Goal: Information Seeking & Learning: Learn about a topic

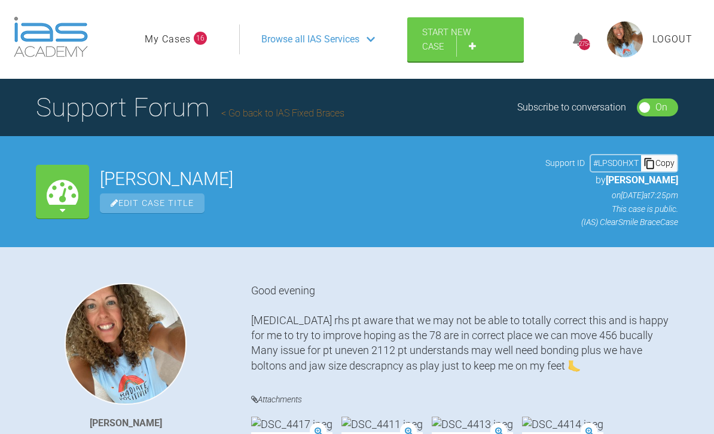
type textarea "Yep"
click at [328, 42] on span "Browse all IAS Services" at bounding box center [310, 40] width 98 height 16
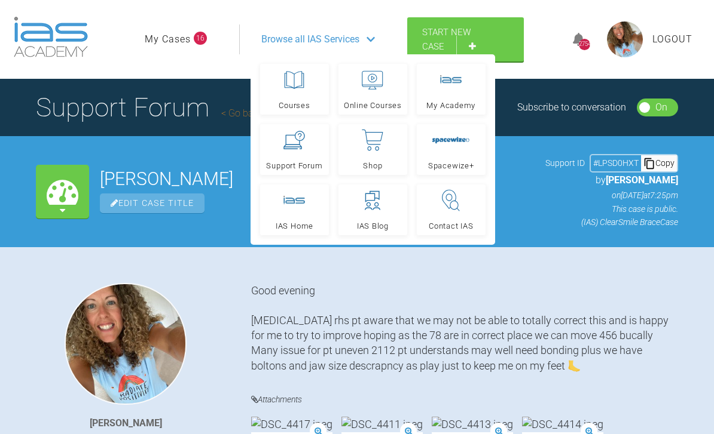
click at [299, 148] on icon at bounding box center [294, 140] width 22 height 19
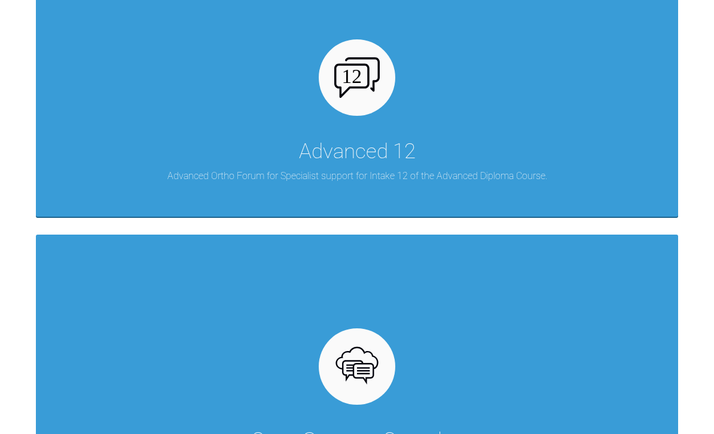
click at [537, 126] on div "Advanced 12 Advanced Ortho Forum for Specialist support for Intake 12 of the Ad…" at bounding box center [357, 81] width 642 height 271
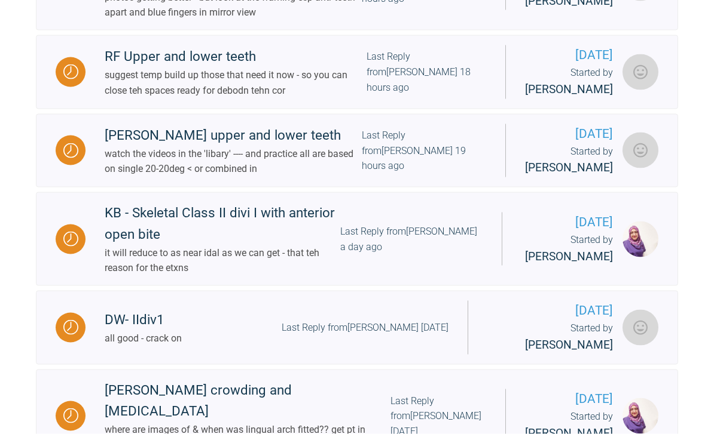
scroll to position [932, 0]
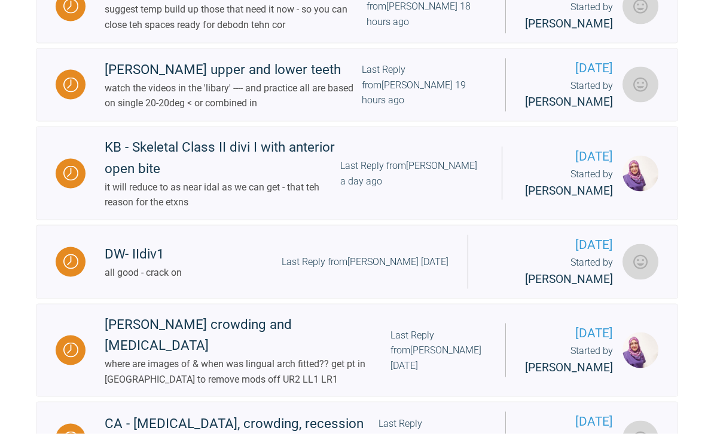
click at [427, 108] on div "Last Reply from [PERSON_NAME] 19 hours ago" at bounding box center [424, 85] width 124 height 46
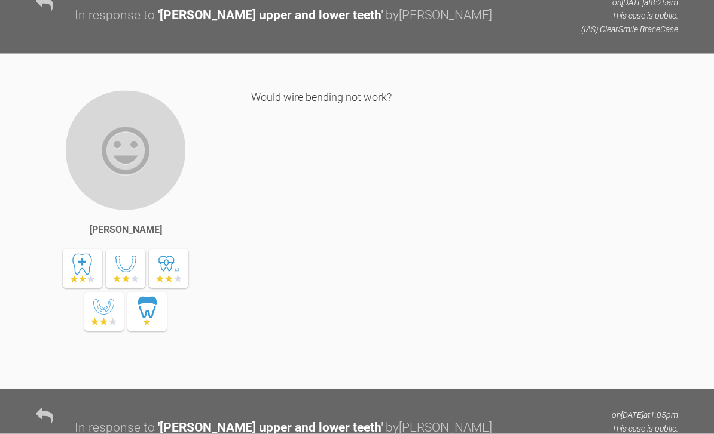
scroll to position [15782, 0]
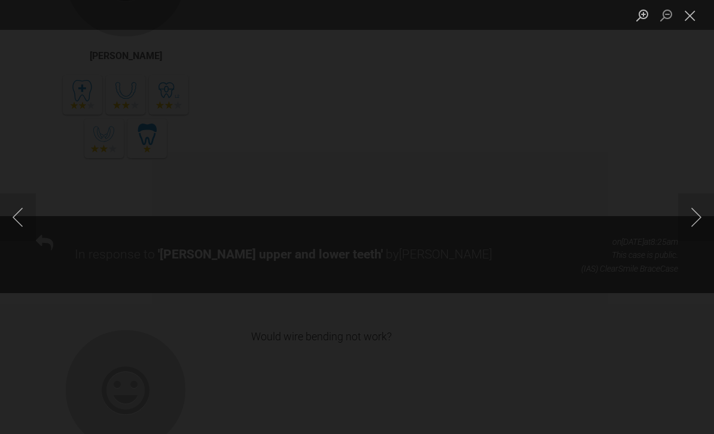
click at [697, 237] on button "Next image" at bounding box center [696, 218] width 36 height 48
click at [700, 17] on button "Close lightbox" at bounding box center [690, 15] width 24 height 21
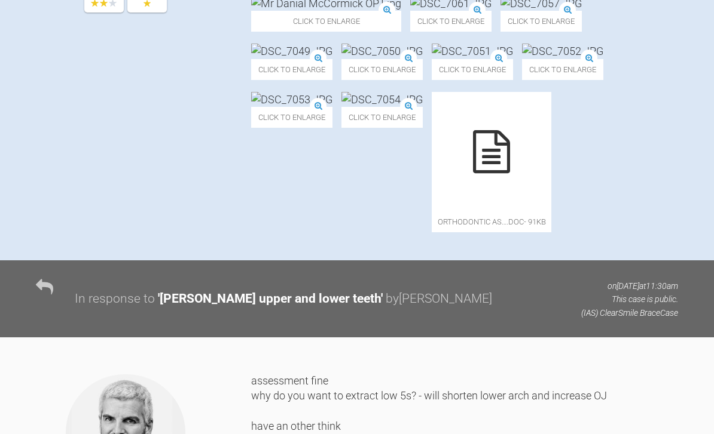
scroll to position [0, 0]
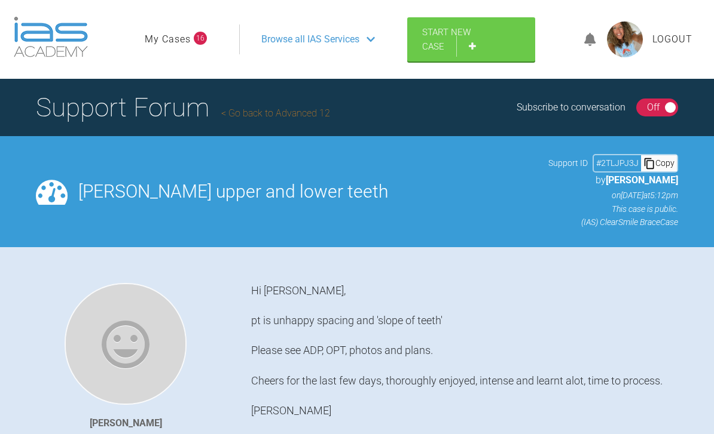
click at [338, 42] on span "Browse all IAS Services" at bounding box center [310, 40] width 98 height 16
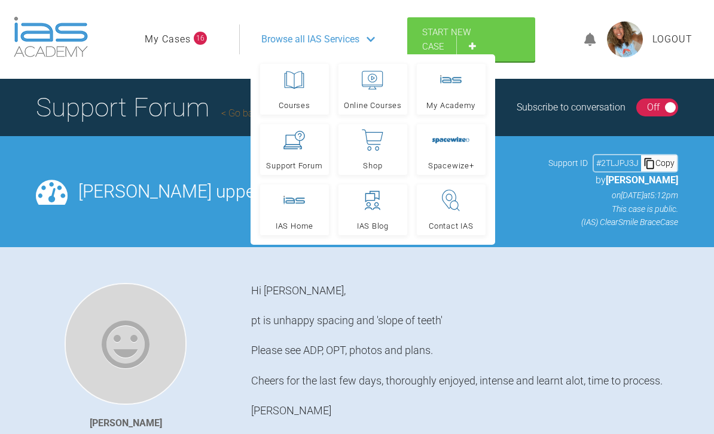
click at [301, 152] on link "Support Forum" at bounding box center [294, 149] width 69 height 51
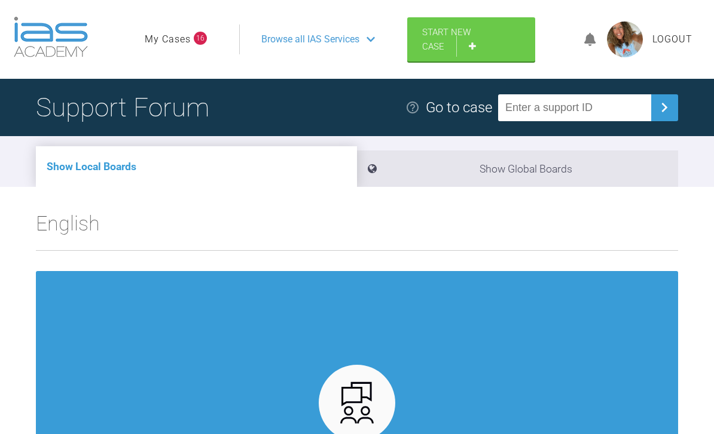
click at [172, 40] on link "My Cases" at bounding box center [168, 40] width 46 height 16
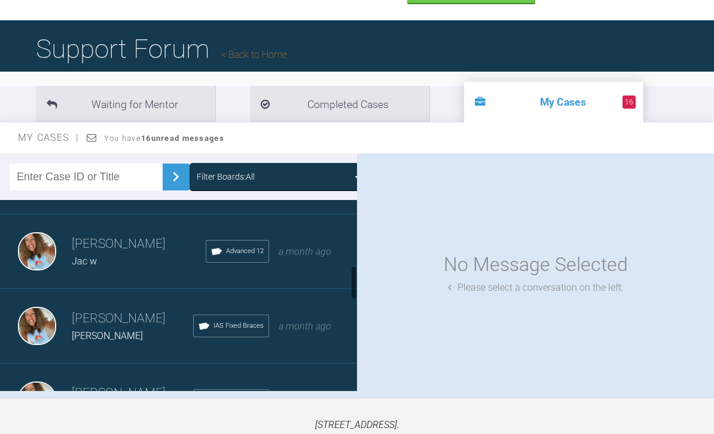
scroll to position [82, 0]
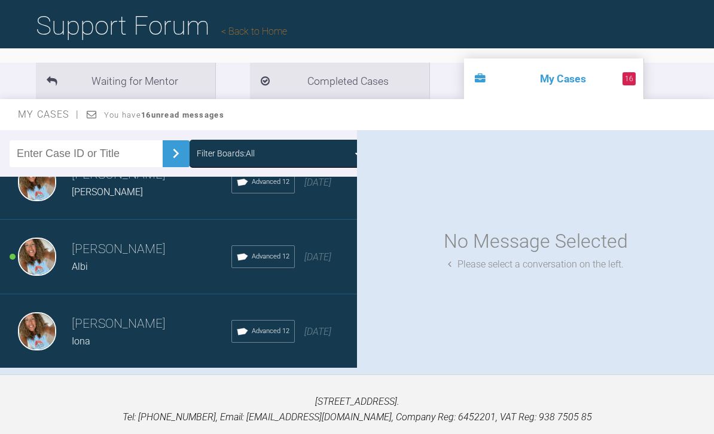
click at [235, 386] on div "Load more" at bounding box center [178, 387] width 357 height 37
click at [196, 388] on div "Load more" at bounding box center [178, 387] width 357 height 37
click at [207, 389] on div "Load more" at bounding box center [178, 387] width 357 height 37
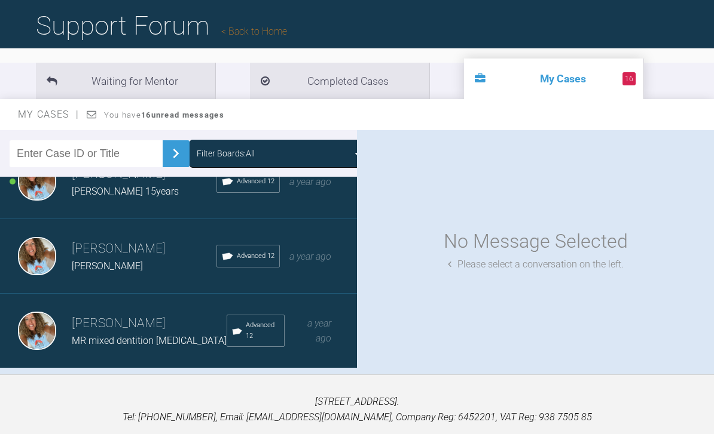
scroll to position [5784, 0]
click at [236, 387] on div "Load more" at bounding box center [178, 387] width 357 height 37
click at [320, 338] on span "2 years ago" at bounding box center [317, 331] width 27 height 11
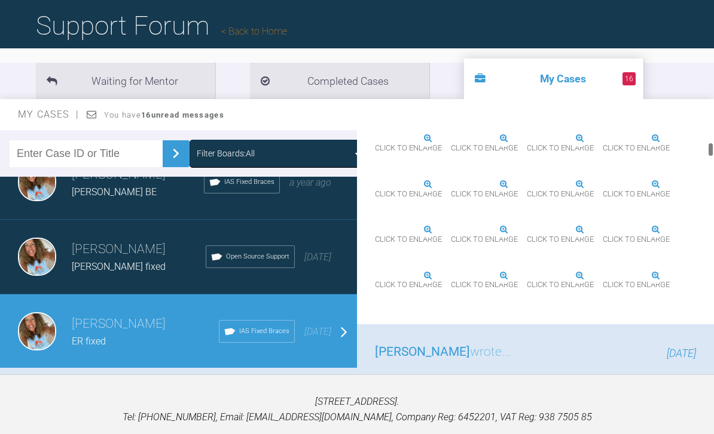
scroll to position [685, 0]
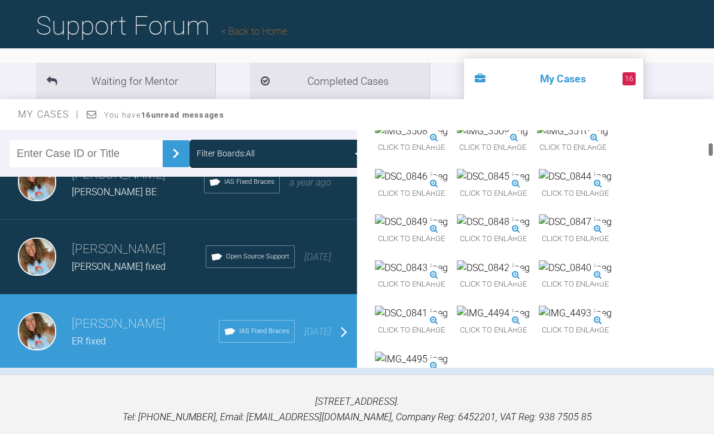
click at [572, 185] on img at bounding box center [574, 177] width 73 height 16
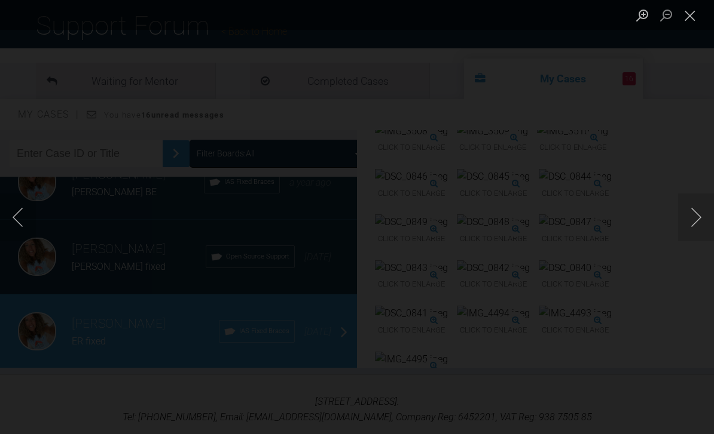
click at [696, 12] on button "Close lightbox" at bounding box center [690, 15] width 24 height 21
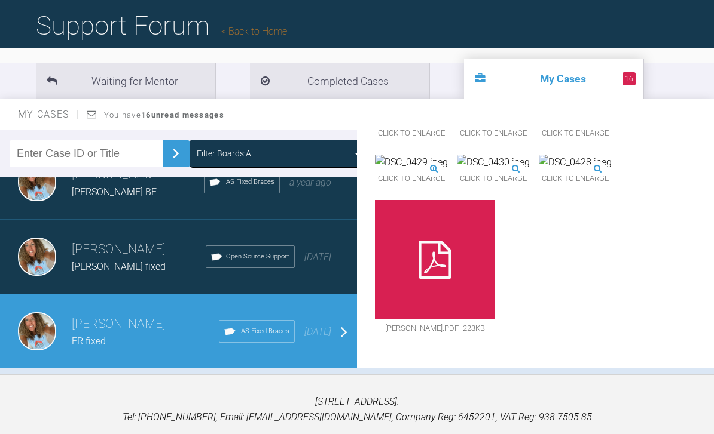
scroll to position [13693, 0]
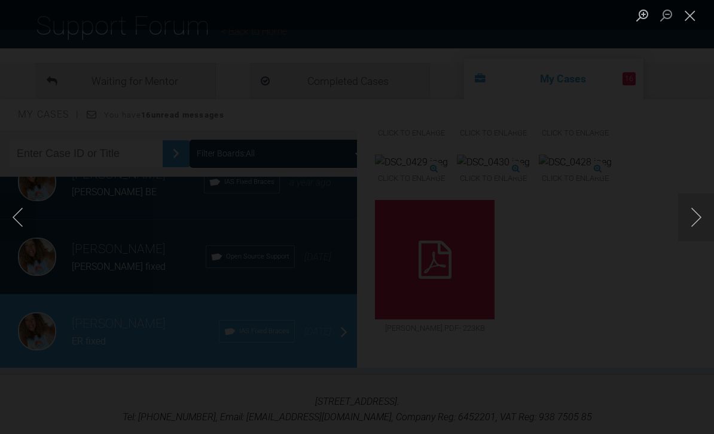
click at [681, 2] on li "Lightbox" at bounding box center [690, 15] width 24 height 30
click at [693, 17] on button "Close lightbox" at bounding box center [690, 15] width 24 height 21
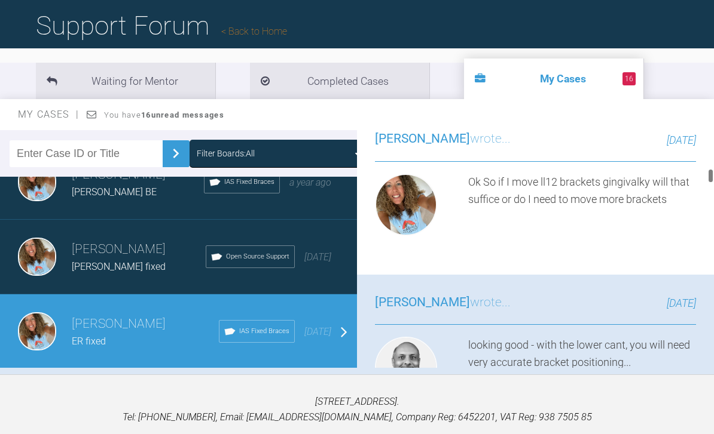
scroll to position [2107, 0]
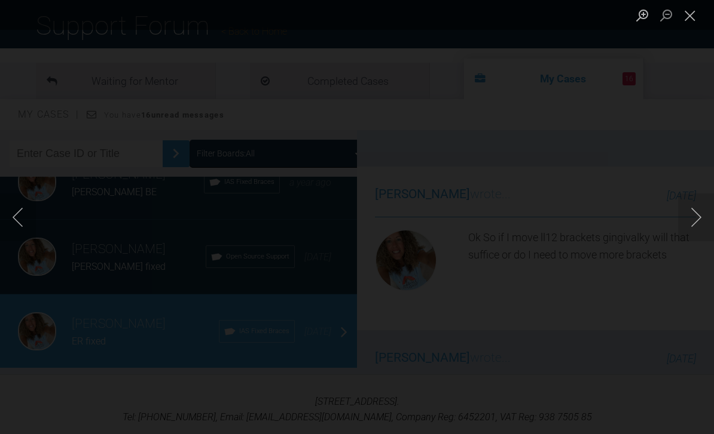
click at [688, 17] on button "Close lightbox" at bounding box center [690, 15] width 24 height 21
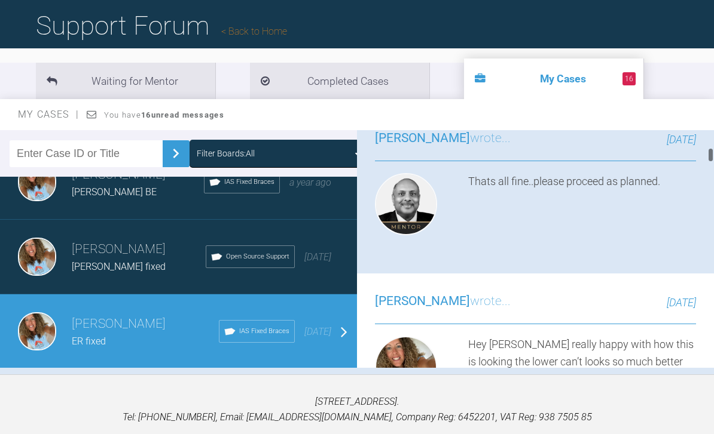
scroll to position [990, 0]
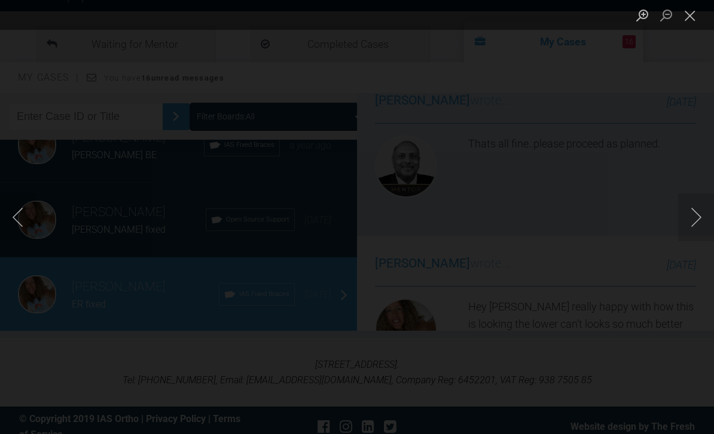
scroll to position [120, 0]
